Goal: Transaction & Acquisition: Book appointment/travel/reservation

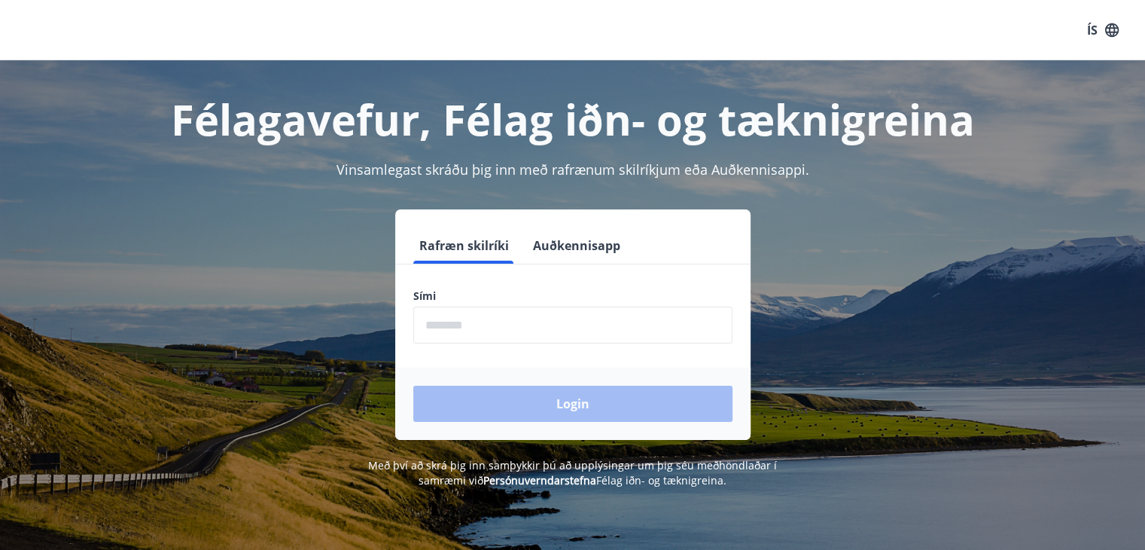
click at [413, 337] on input "phone" at bounding box center [572, 324] width 319 height 37
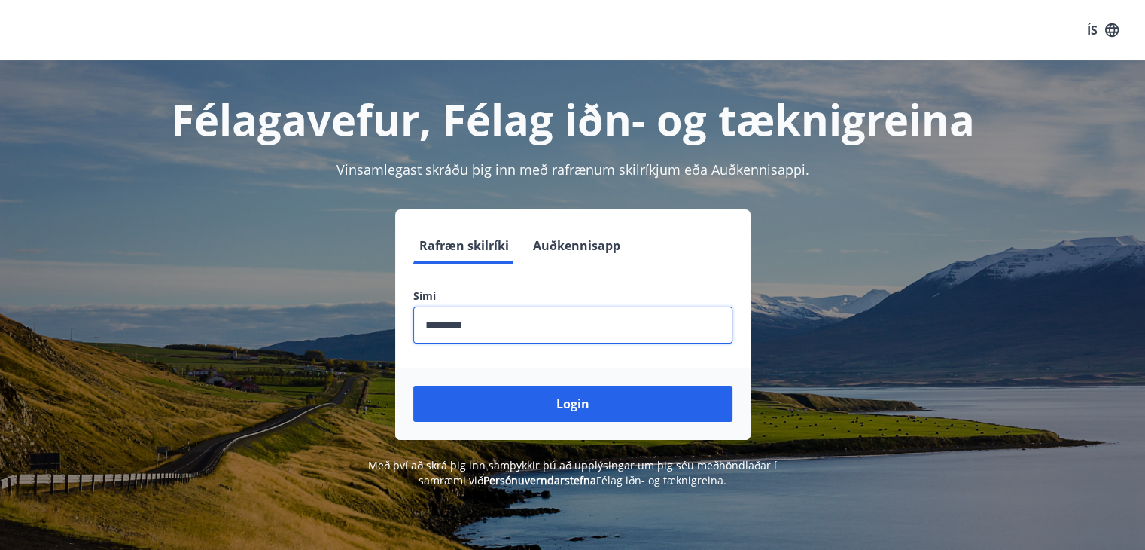
type input "********"
click at [584, 428] on div "Login" at bounding box center [572, 403] width 355 height 72
click at [575, 381] on div "Login" at bounding box center [572, 403] width 355 height 72
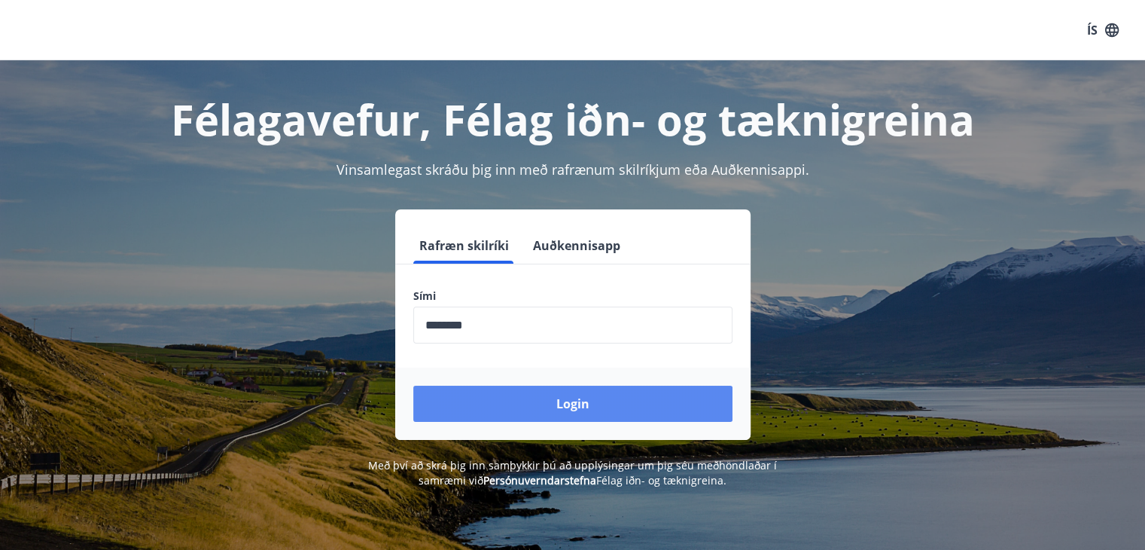
click at [574, 386] on div "Login" at bounding box center [572, 403] width 355 height 72
click at [574, 386] on button "Login" at bounding box center [572, 404] width 319 height 36
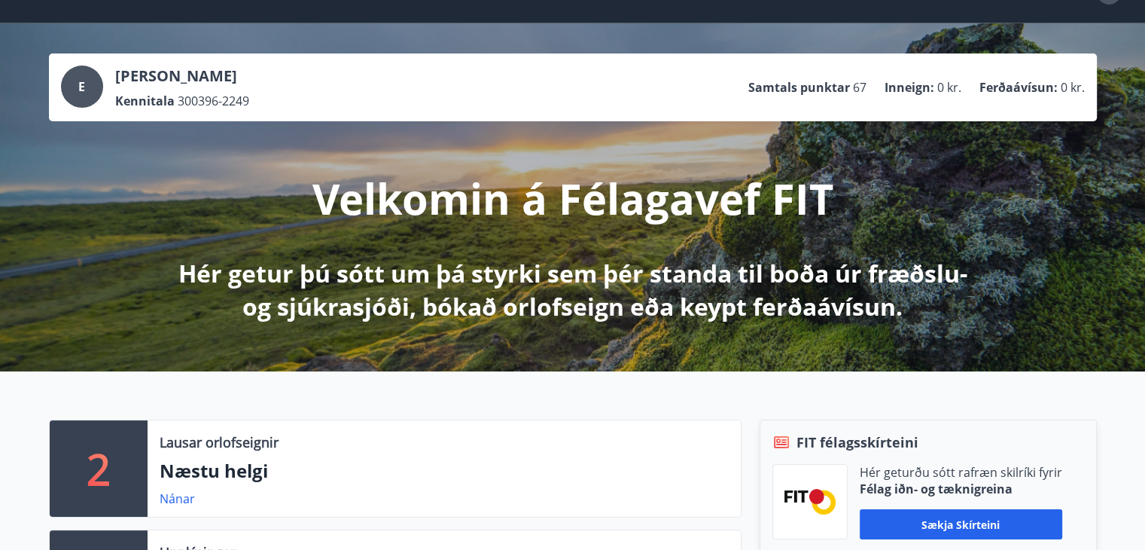
scroll to position [36, 0]
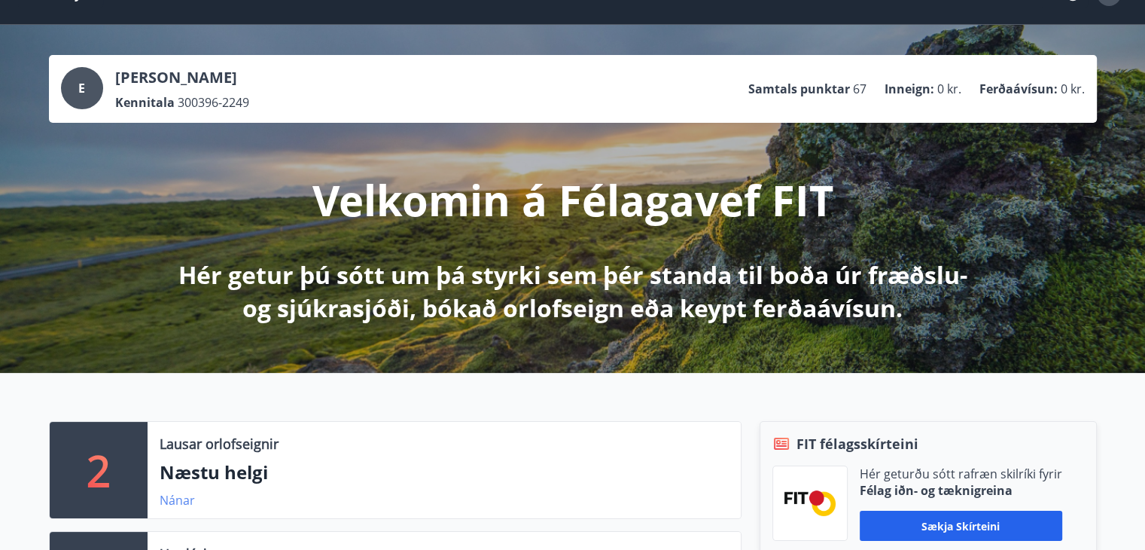
click at [172, 507] on div "Nánar" at bounding box center [183, 500] width 47 height 18
click at [172, 505] on link "Nánar" at bounding box center [177, 500] width 35 height 17
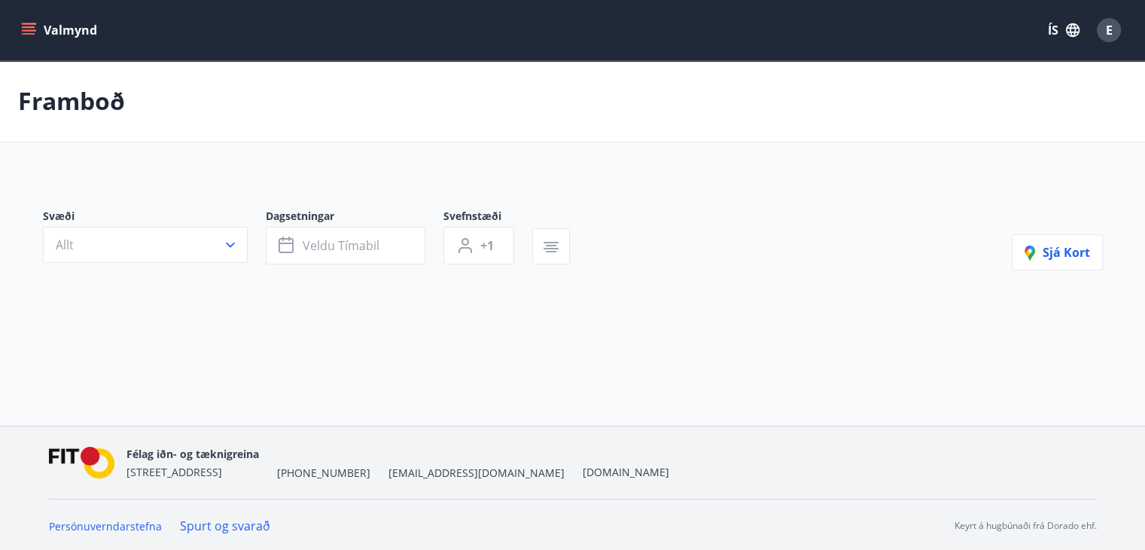
type input "*"
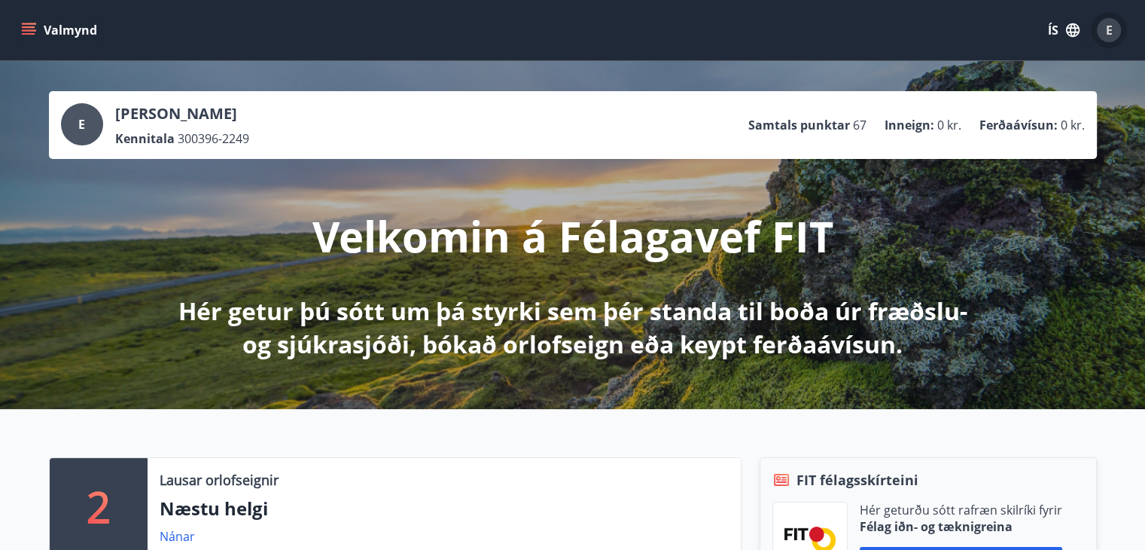
click at [1103, 21] on div "E" at bounding box center [1109, 30] width 24 height 24
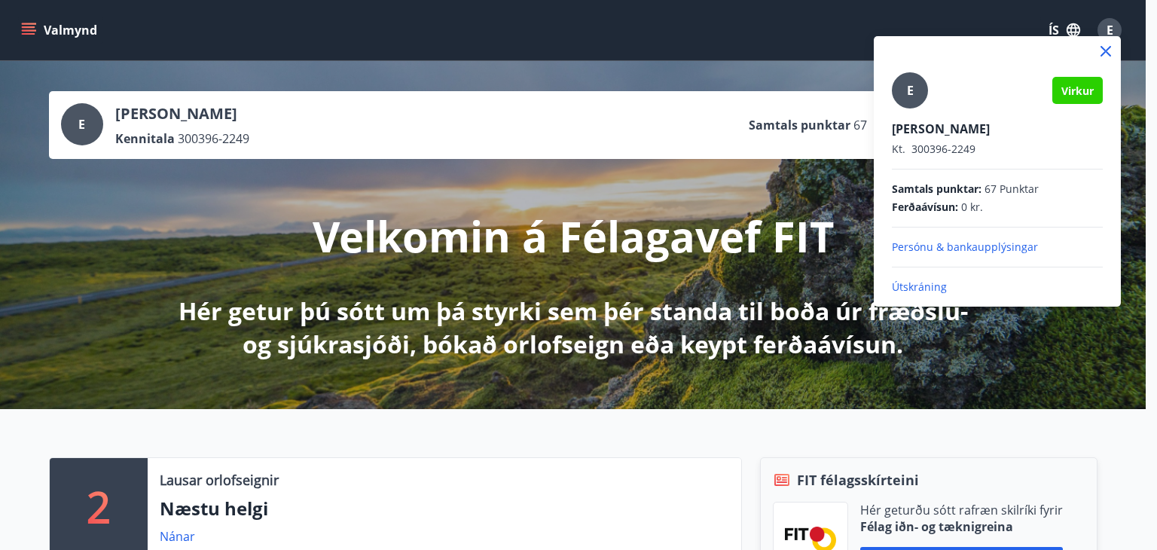
click at [1103, 20] on div at bounding box center [578, 275] width 1157 height 550
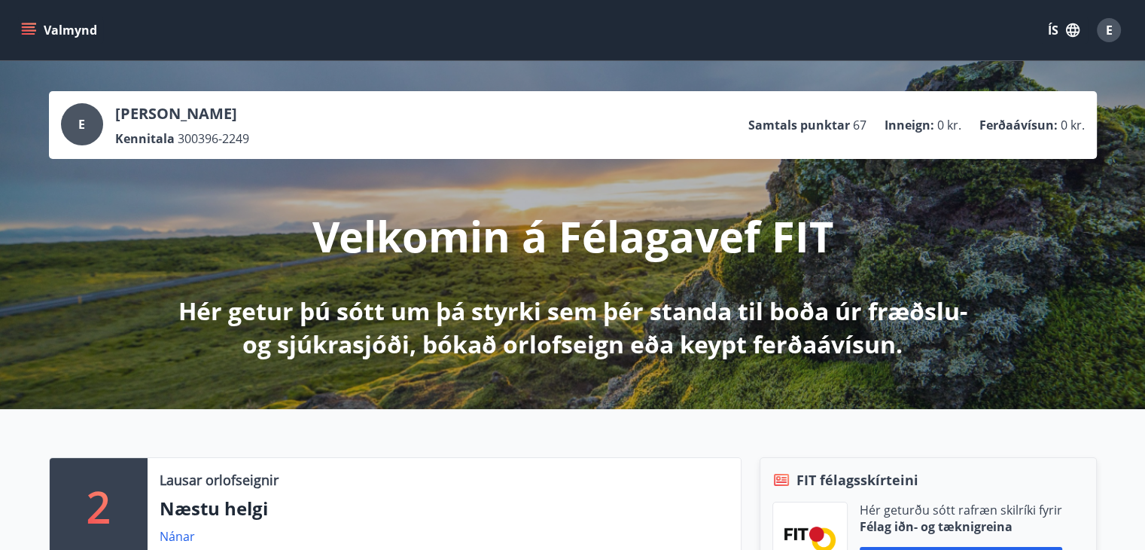
click at [29, 30] on icon "menu" at bounding box center [28, 30] width 15 height 15
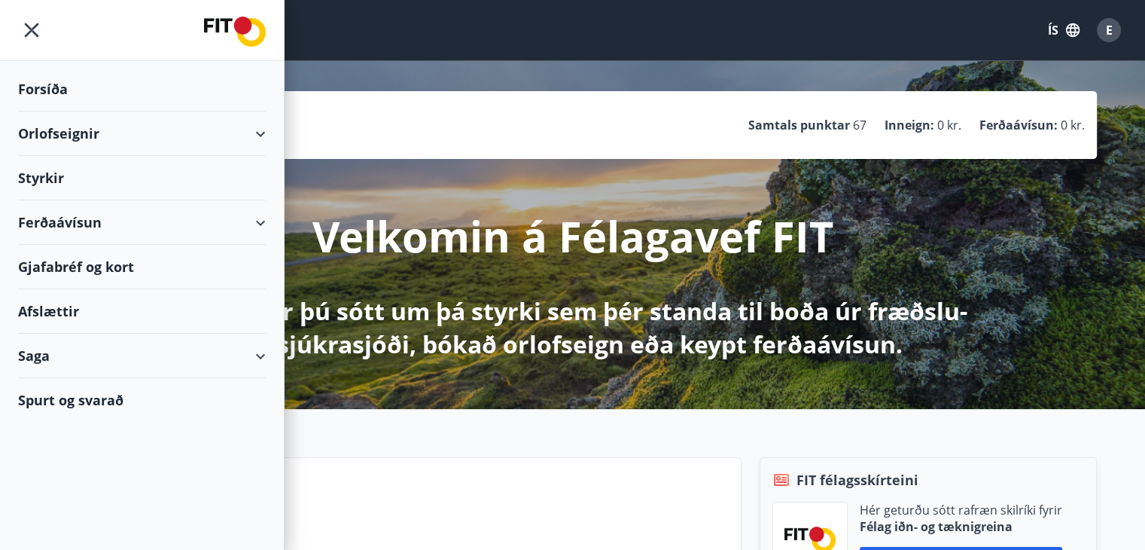
click at [238, 133] on div "Orlofseignir" at bounding box center [142, 133] width 248 height 44
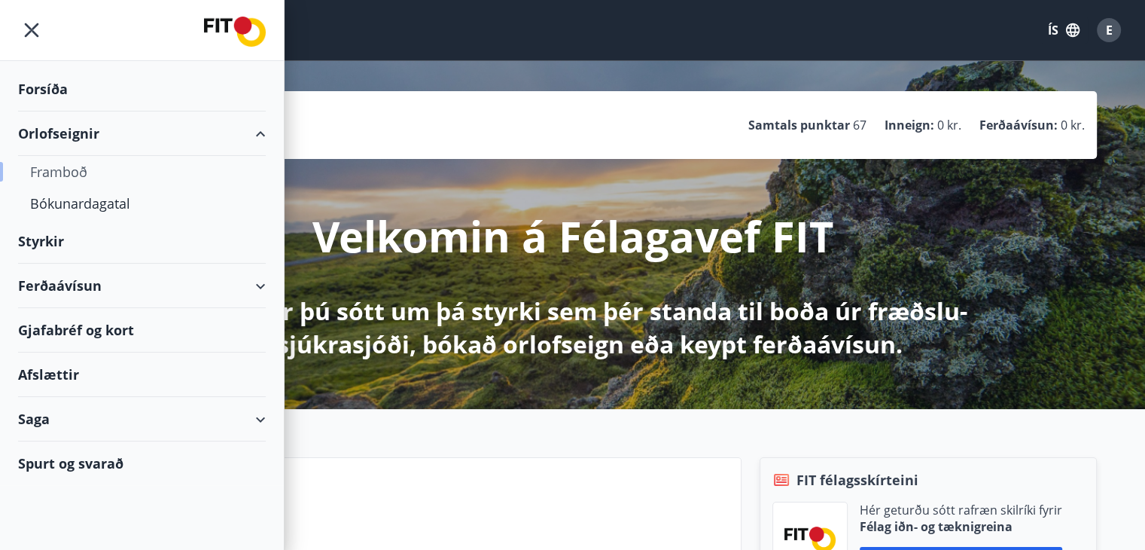
click at [97, 175] on div "Framboð" at bounding box center [142, 172] width 224 height 32
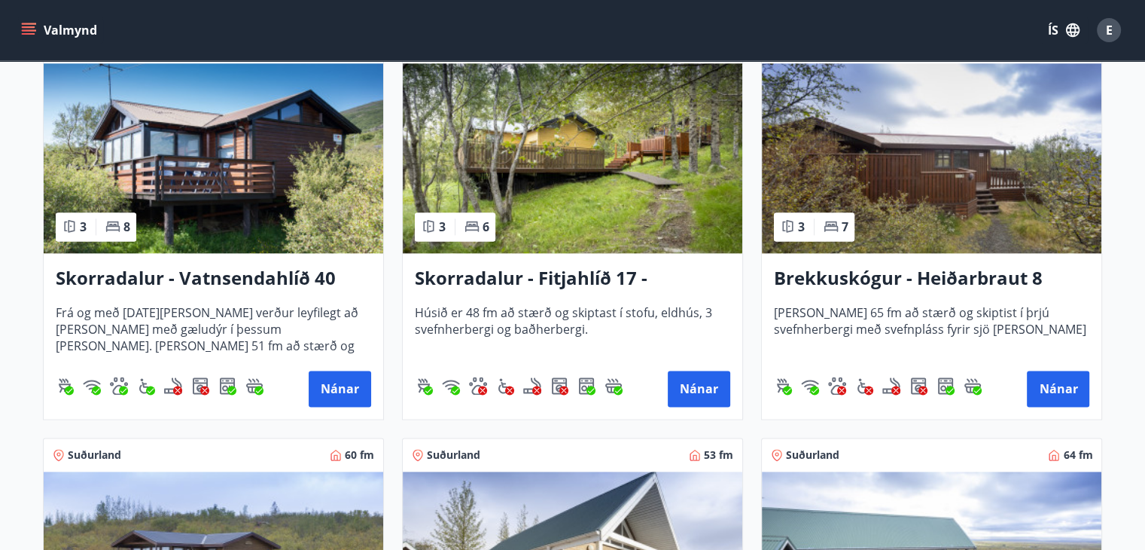
scroll to position [1952, 0]
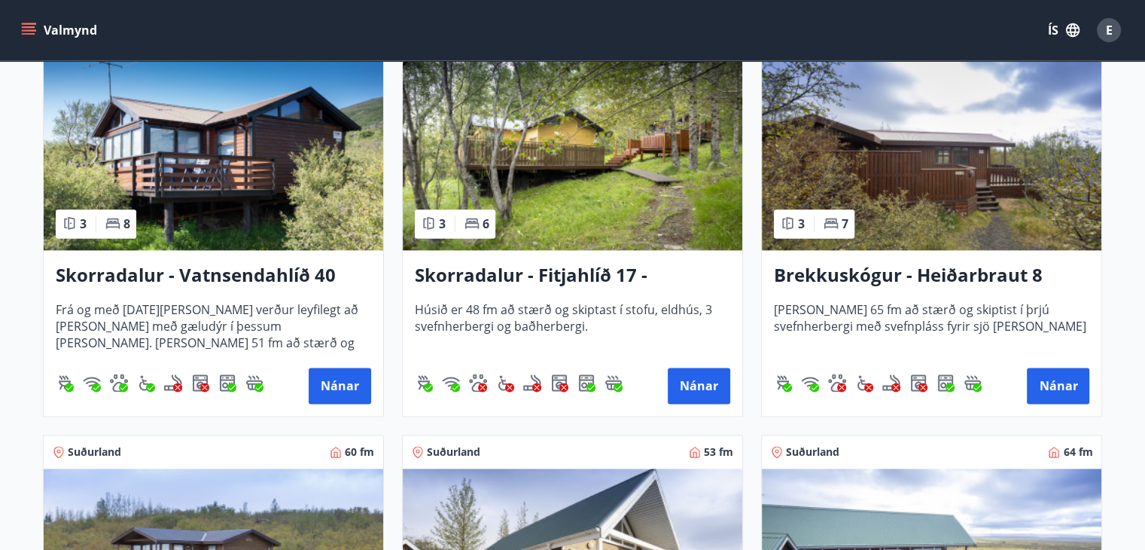
click at [211, 203] on img at bounding box center [214, 155] width 340 height 190
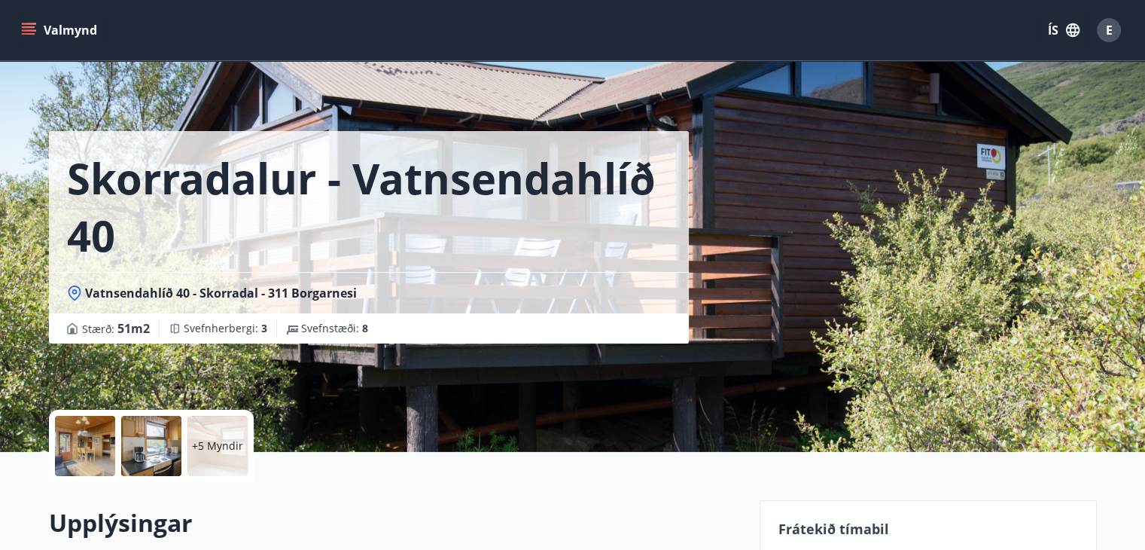
click at [200, 447] on p "+5 Myndir" at bounding box center [217, 445] width 51 height 15
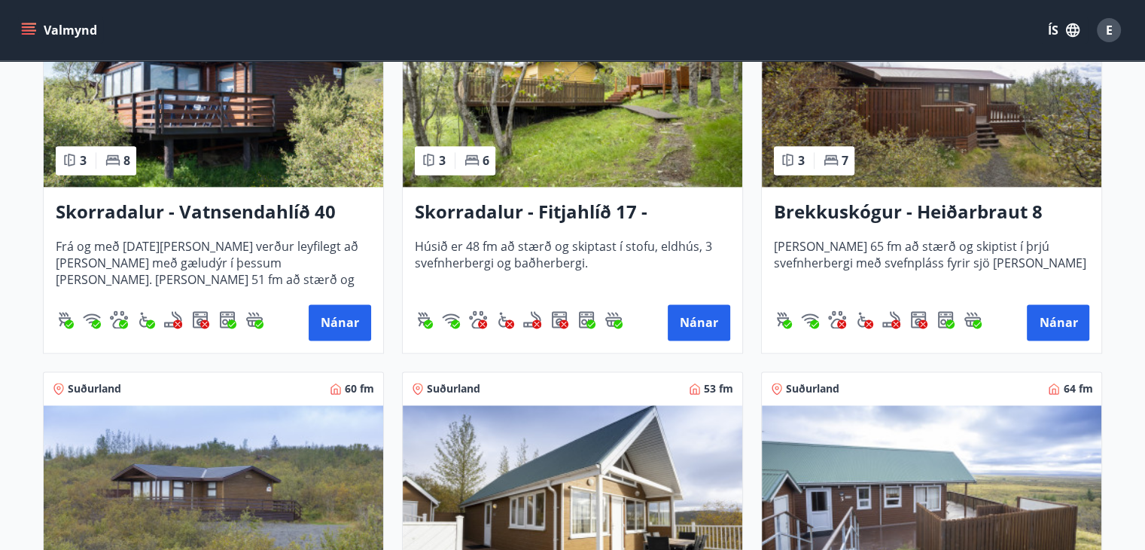
click at [224, 175] on img at bounding box center [214, 92] width 340 height 190
